Goal: Navigation & Orientation: Find specific page/section

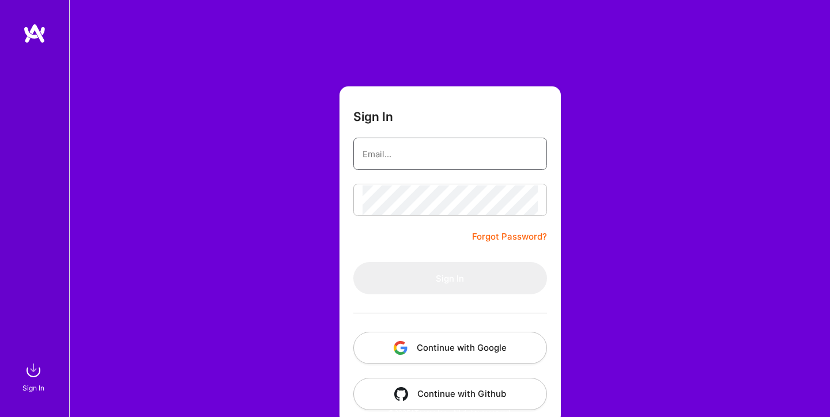
type input "[EMAIL_ADDRESS][DOMAIN_NAME]"
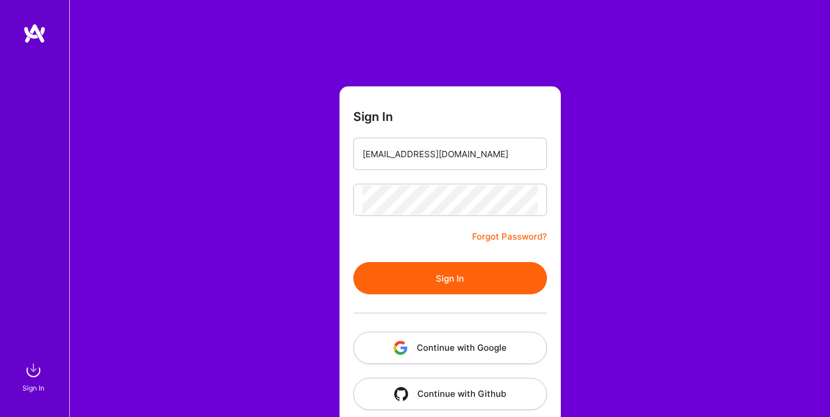
click at [454, 285] on button "Sign In" at bounding box center [450, 278] width 194 height 32
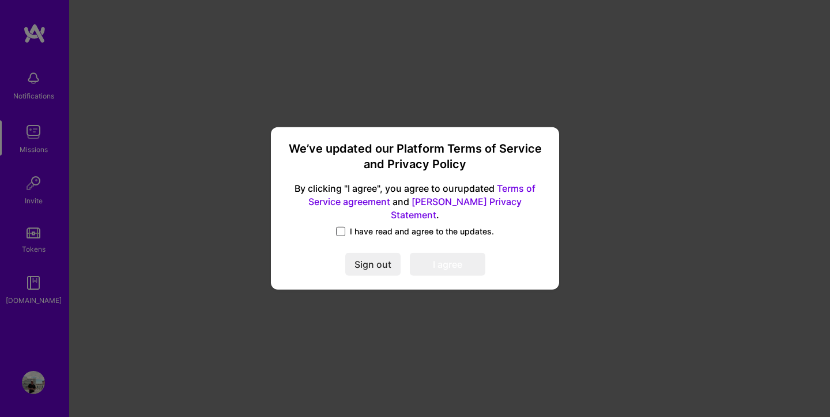
click at [340, 227] on span at bounding box center [340, 231] width 9 height 9
click at [0, 0] on input "I have read and agree to the updates." at bounding box center [0, 0] width 0 height 0
click at [430, 255] on button "I agree" at bounding box center [448, 265] width 76 height 23
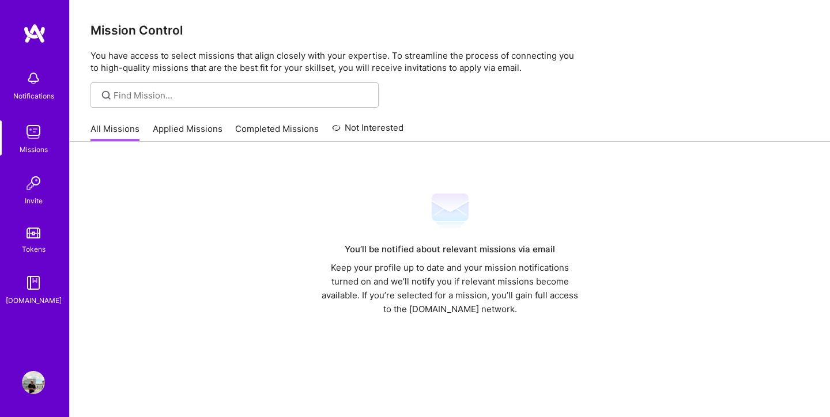
click at [31, 396] on div "Notifications Missions Invite Tokens [DOMAIN_NAME] Profile" at bounding box center [34, 208] width 69 height 417
click at [32, 382] on img at bounding box center [33, 382] width 23 height 23
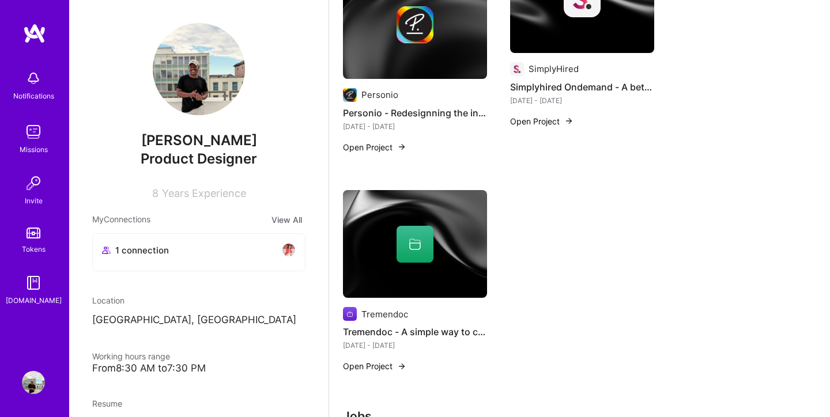
scroll to position [445, 0]
